Goal: Navigation & Orientation: Find specific page/section

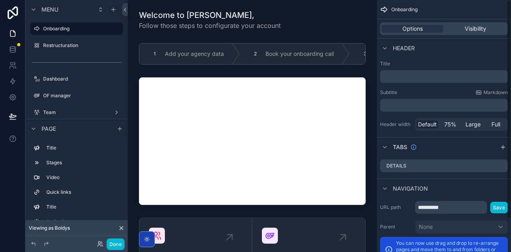
scroll to position [39, 0]
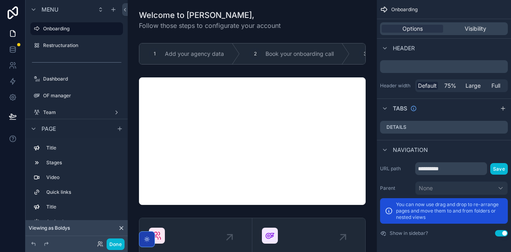
click at [438, 108] on div "Tabs" at bounding box center [444, 108] width 134 height 19
drag, startPoint x: 441, startPoint y: 233, endPoint x: 419, endPoint y: 231, distance: 22.4
click at [419, 231] on div "Show in sidebar? Use setting" at bounding box center [444, 233] width 128 height 6
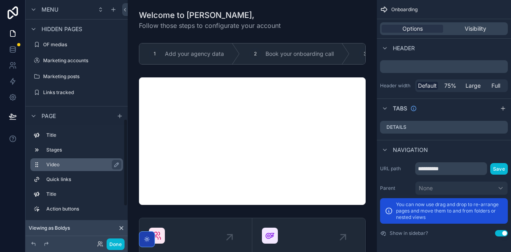
scroll to position [0, 0]
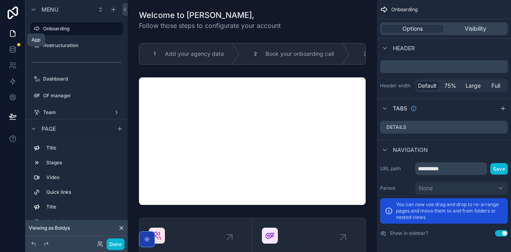
click at [13, 35] on icon at bounding box center [13, 34] width 8 height 8
click at [61, 28] on label "Onboarding" at bounding box center [75, 29] width 64 height 6
click at [61, 45] on label "Restructuration" at bounding box center [75, 45] width 64 height 6
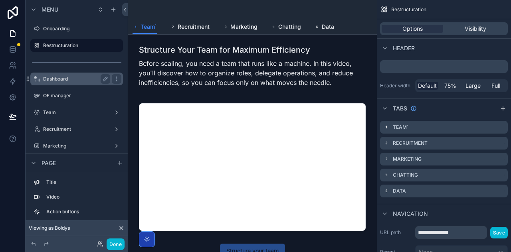
click at [59, 77] on label "Dashboard" at bounding box center [75, 79] width 64 height 6
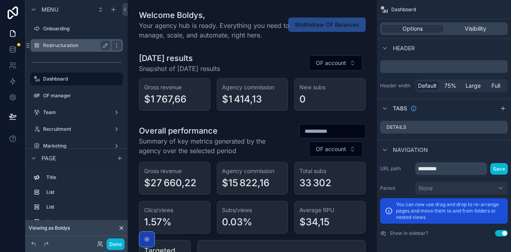
click at [67, 46] on label "Restructuration" at bounding box center [75, 45] width 64 height 6
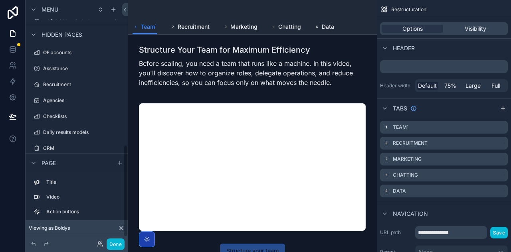
scroll to position [394, 0]
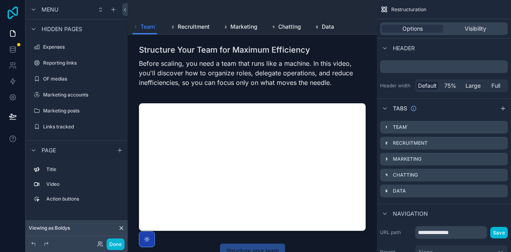
click at [12, 16] on icon at bounding box center [13, 12] width 10 height 13
